Goal: Transaction & Acquisition: Purchase product/service

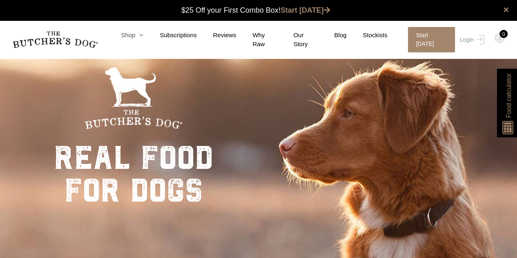
click at [140, 37] on icon at bounding box center [139, 35] width 8 height 6
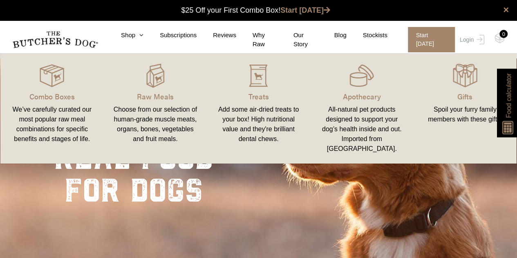
click at [152, 118] on div "Choose from our selection of human-grade muscle meats, organs, bones, vegetable…" at bounding box center [156, 124] width 84 height 39
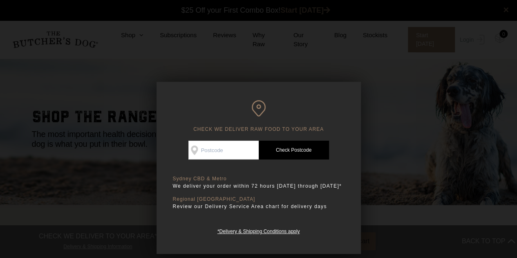
click at [226, 148] on input "Check Availability At" at bounding box center [223, 150] width 70 height 19
type input "2582"
click at [300, 150] on link "Check Postcode" at bounding box center [294, 150] width 70 height 19
